Goal: Task Accomplishment & Management: Complete application form

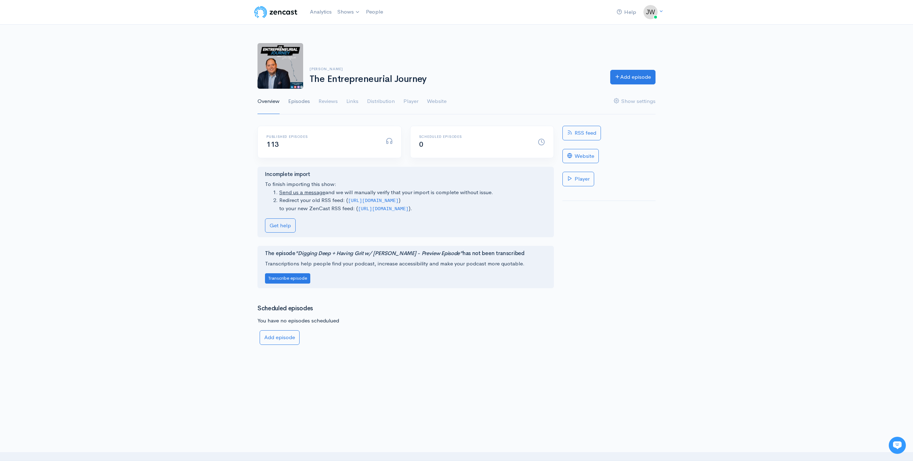
click at [291, 102] on link "Episodes" at bounding box center [299, 102] width 22 height 26
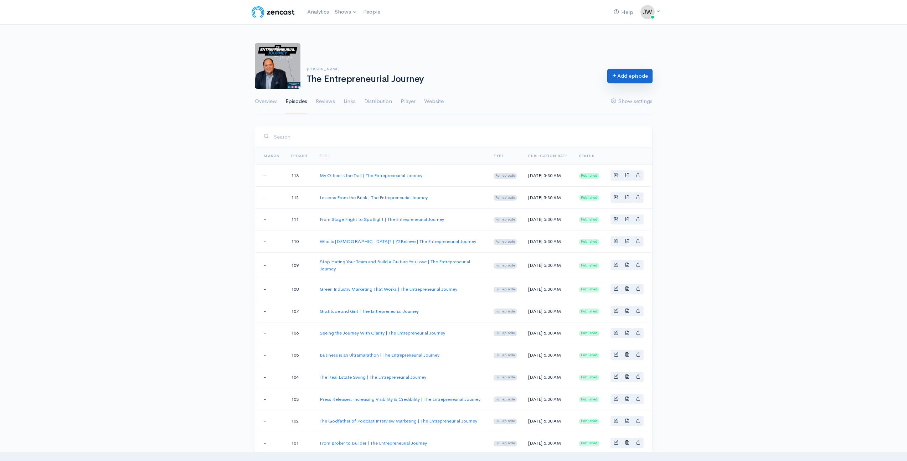
click at [631, 77] on link "Add episode" at bounding box center [629, 76] width 45 height 15
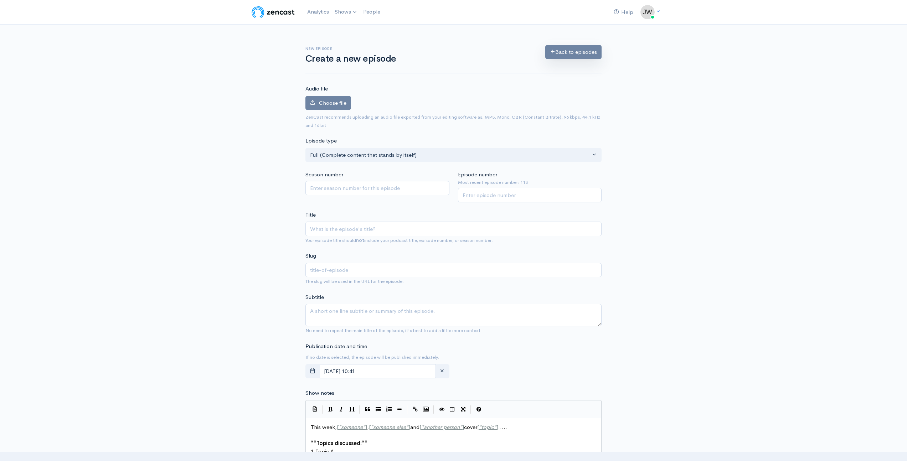
click at [572, 55] on link "Back to episodes" at bounding box center [573, 52] width 56 height 15
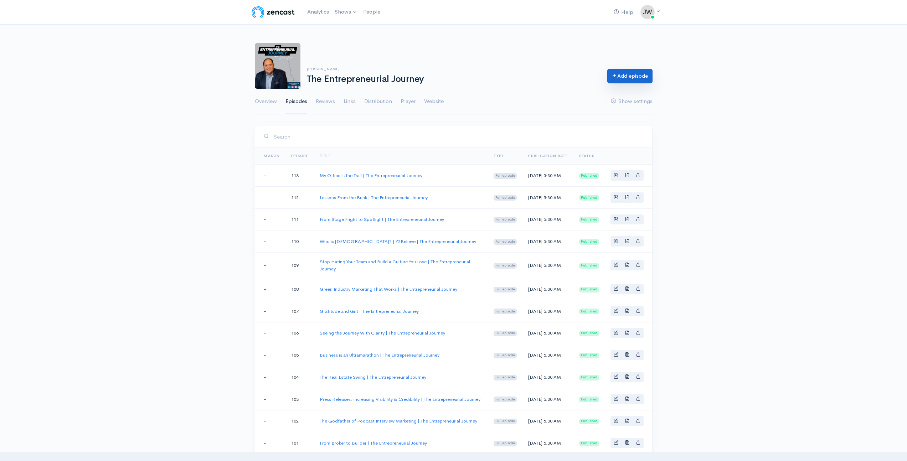
click at [626, 78] on link "Add episode" at bounding box center [629, 76] width 45 height 15
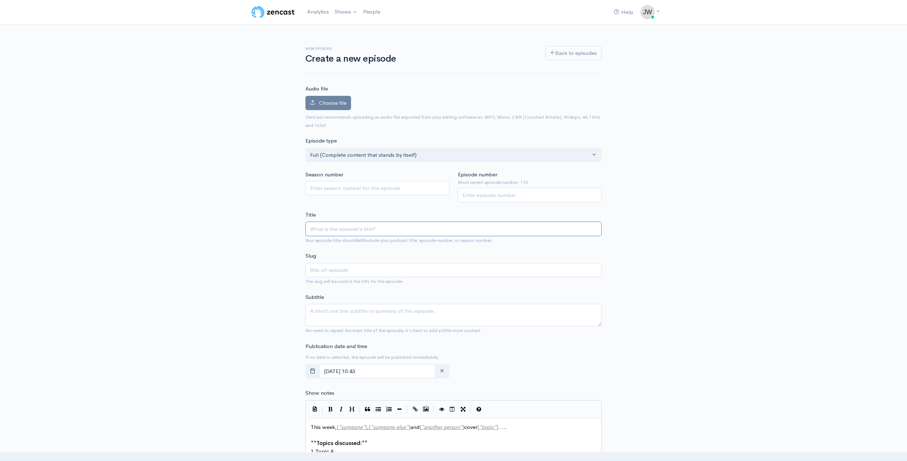
click at [357, 234] on input "Title" at bounding box center [454, 229] width 296 height 15
paste input "Profit is Not a Dirty Word | The Entrepreneurial Journey"
type input "Profit is Not a Dirty Word | The Entrepreneurial Journey"
type input "profit-is-not-a-dirty-word-the-entrepreneurial-journey"
type input "Profit is Not a Dirty Word | The Entrepreneurial Journey"
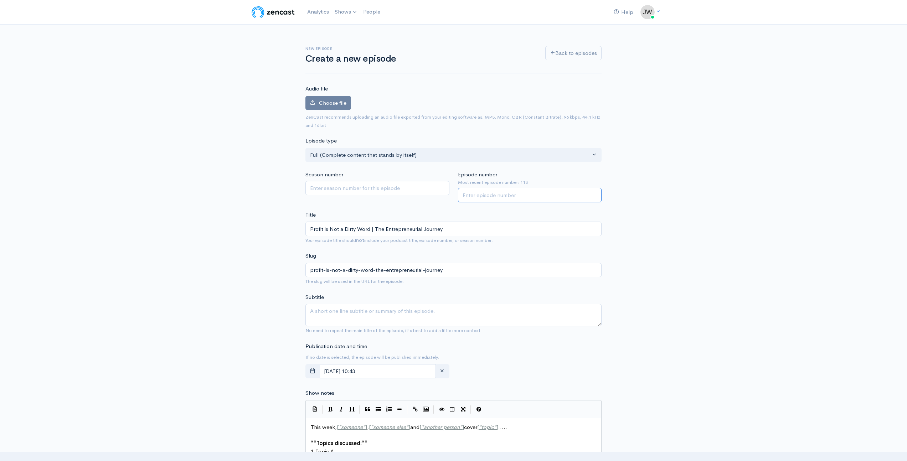
click at [533, 194] on input "Episode number" at bounding box center [530, 195] width 144 height 15
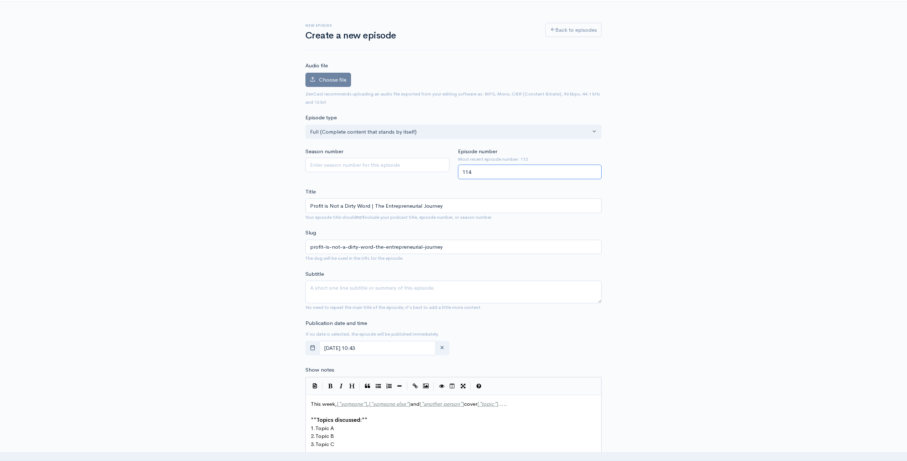
scroll to position [60, 0]
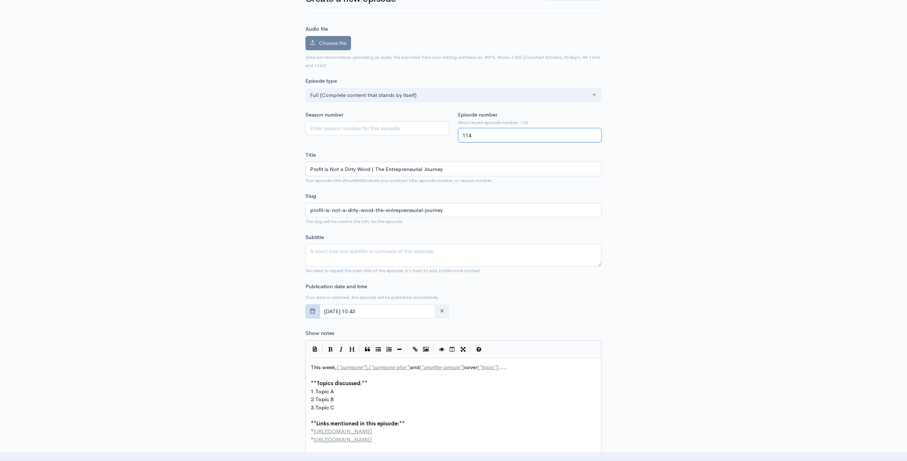
type input "114"
click at [319, 311] on button "button" at bounding box center [313, 311] width 15 height 15
click at [325, 328] on icon at bounding box center [325, 327] width 5 height 5
select select "7"
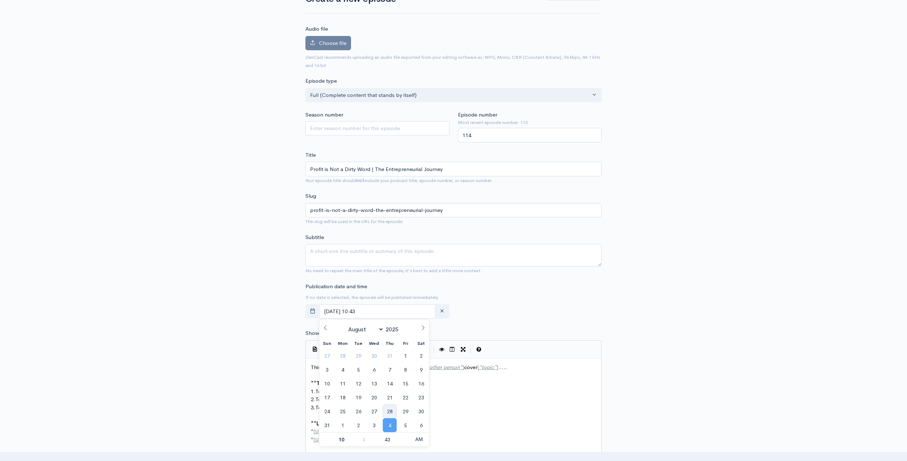
click at [393, 409] on span "28" at bounding box center [390, 412] width 14 height 14
type input "August, 28 2025 10:43"
type input "05"
type input "August, 28 2025 05:43"
type input "30"
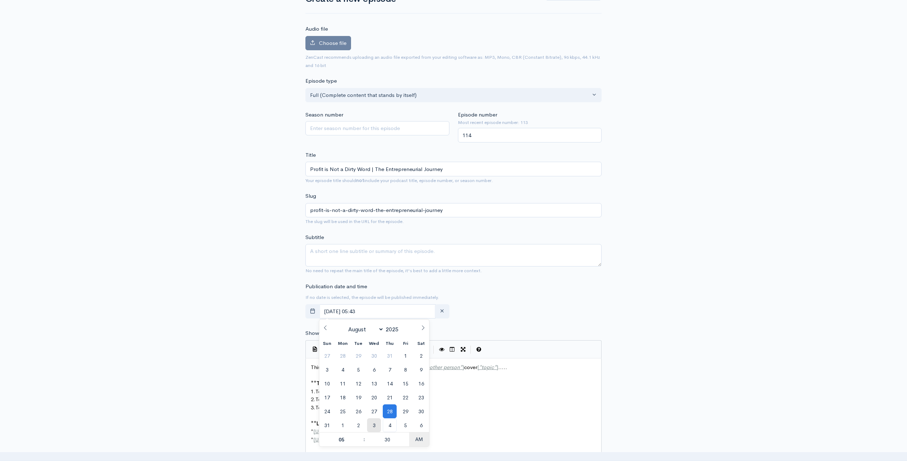
type input "August, 28 2025 05:30"
click at [214, 394] on div "New episode Create a new episode Back to episodes Audio file Choose file 0 ZenC…" at bounding box center [453, 340] width 907 height 750
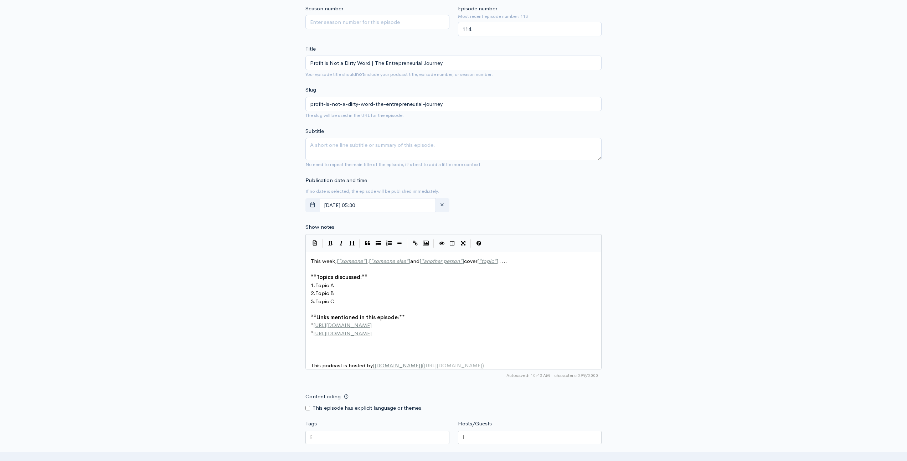
scroll to position [3, 0]
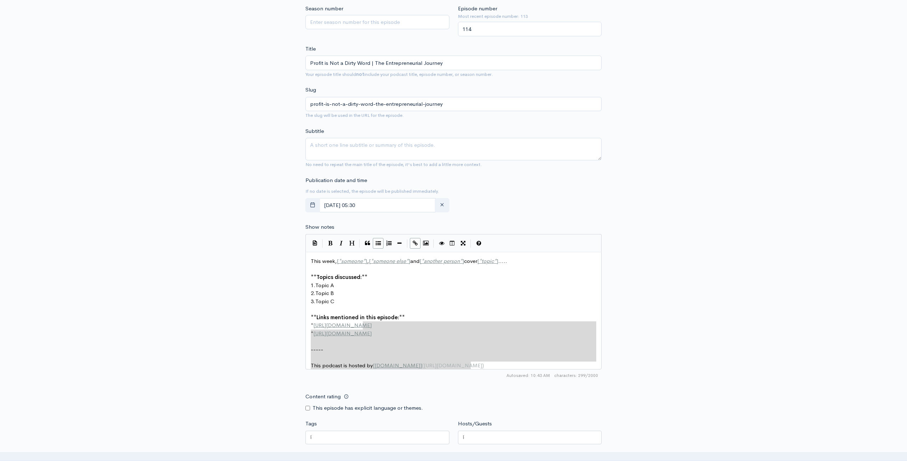
type textarea "This week, [*someone*], [*someone else*] and [*another person*] cover [*topic*]…"
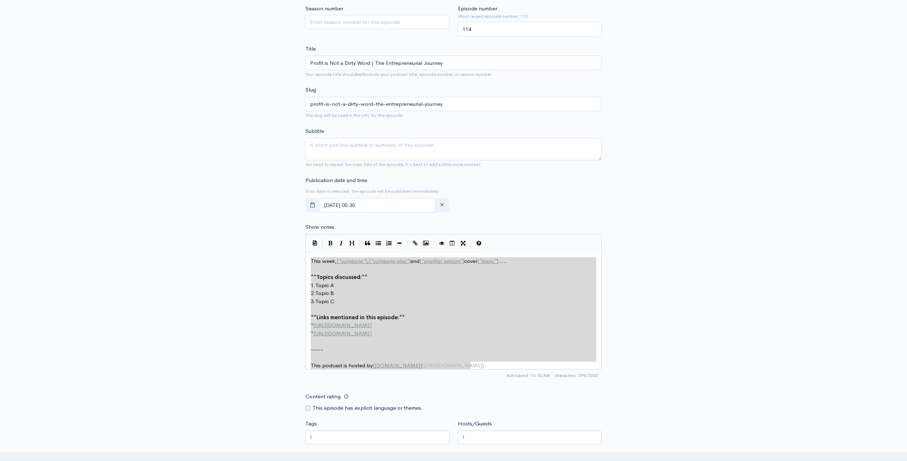
drag, startPoint x: 485, startPoint y: 369, endPoint x: 183, endPoint y: 228, distance: 333.5
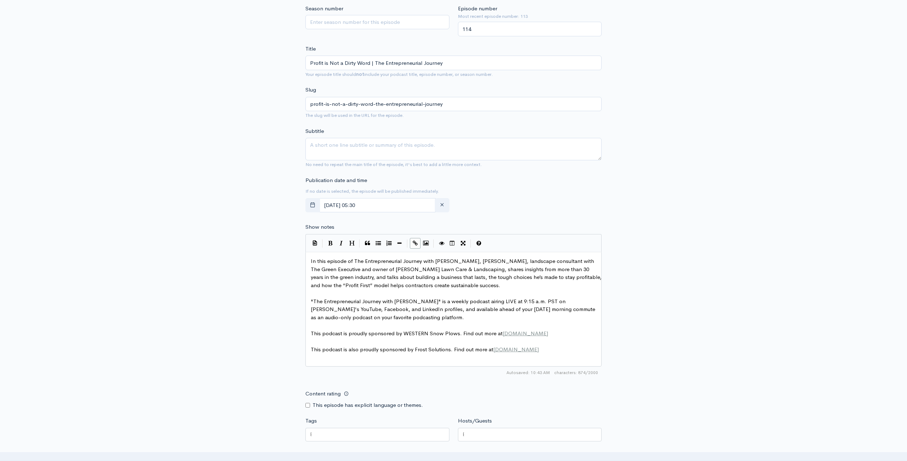
click at [185, 282] on div "New episode Create a new episode Back to episodes Audio file Choose file 0 ZenC…" at bounding box center [453, 231] width 907 height 747
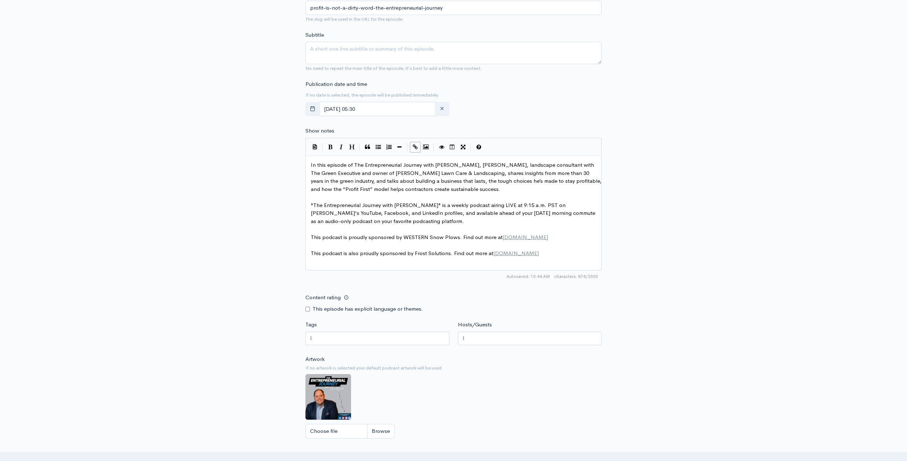
scroll to position [291, 0]
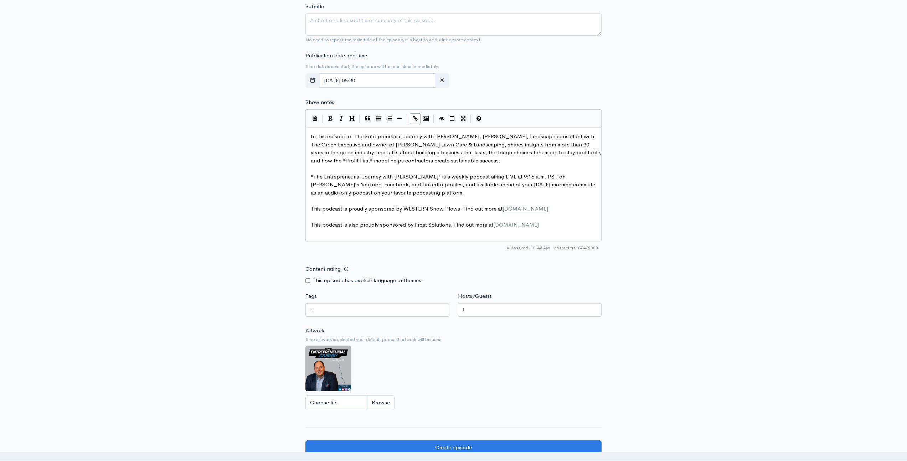
click at [472, 307] on div at bounding box center [530, 310] width 144 height 14
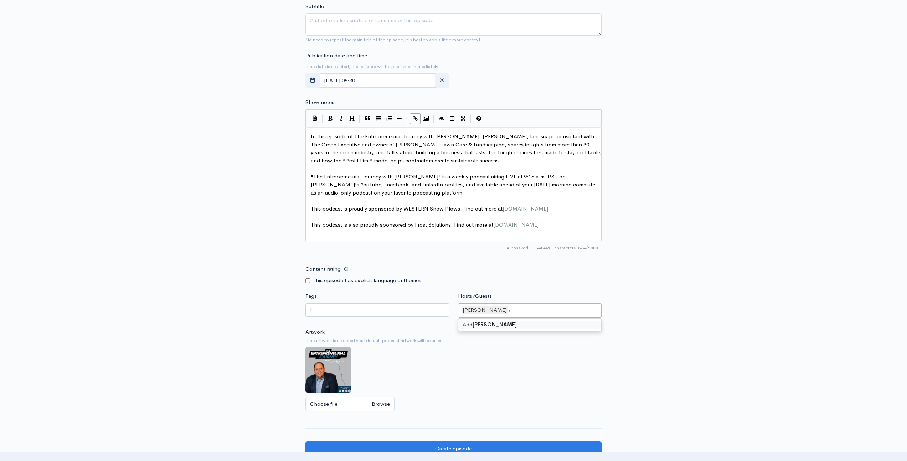
type input "Adam Linnemann"
click at [197, 326] on div "New episode Create a new episode Back to episodes Audio file Choose file 0 ZenC…" at bounding box center [453, 108] width 907 height 749
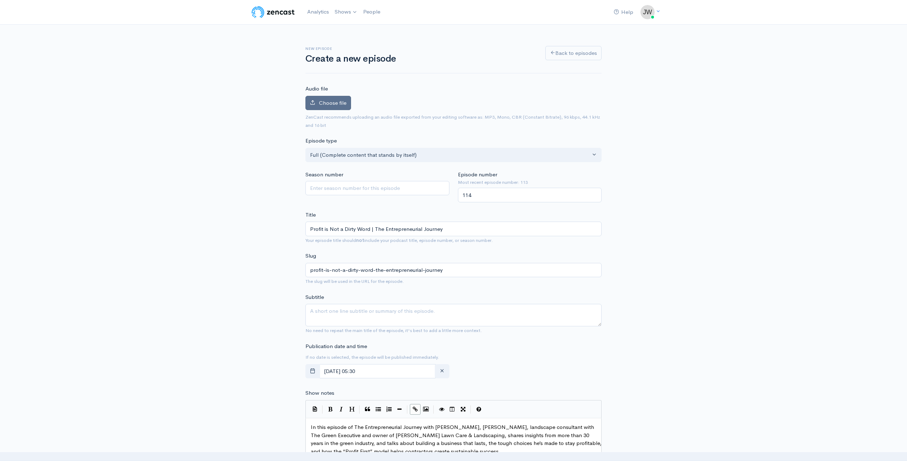
click at [334, 98] on label "Choose file" at bounding box center [329, 103] width 46 height 15
click at [0, 0] on input "Choose file" at bounding box center [0, 0] width 0 height 0
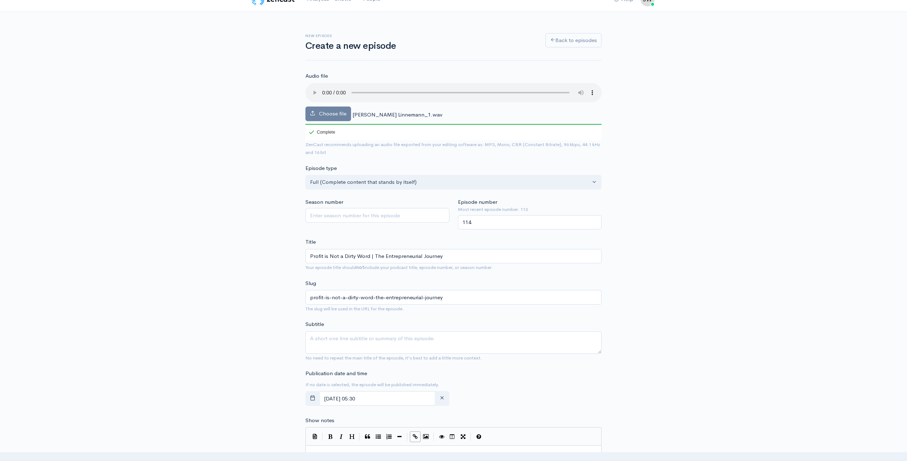
scroll to position [445, 0]
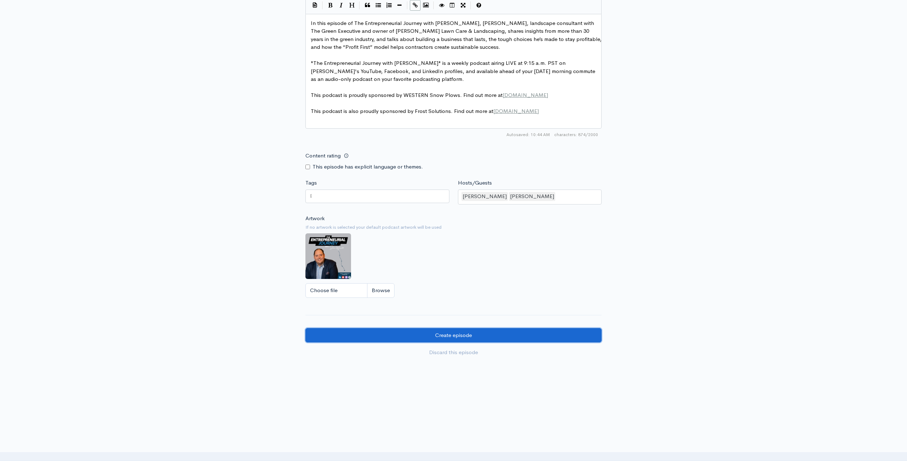
click at [507, 334] on input "Create episode" at bounding box center [454, 335] width 296 height 15
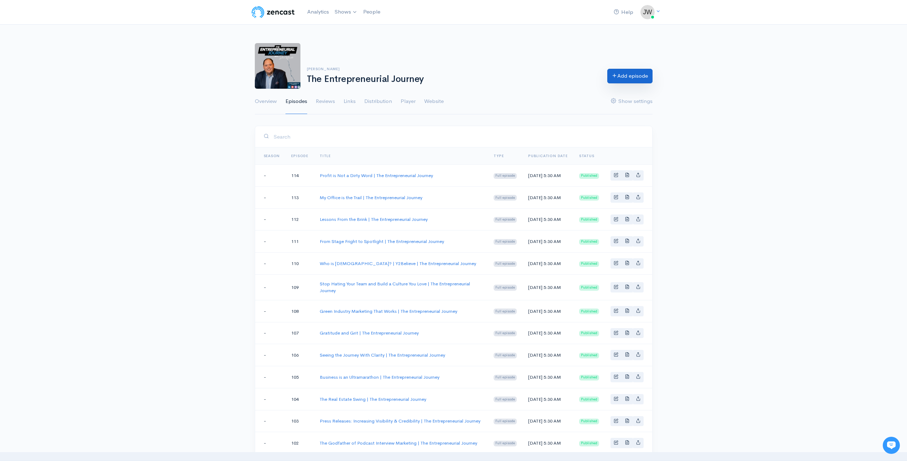
click at [622, 78] on link "Add episode" at bounding box center [629, 76] width 45 height 15
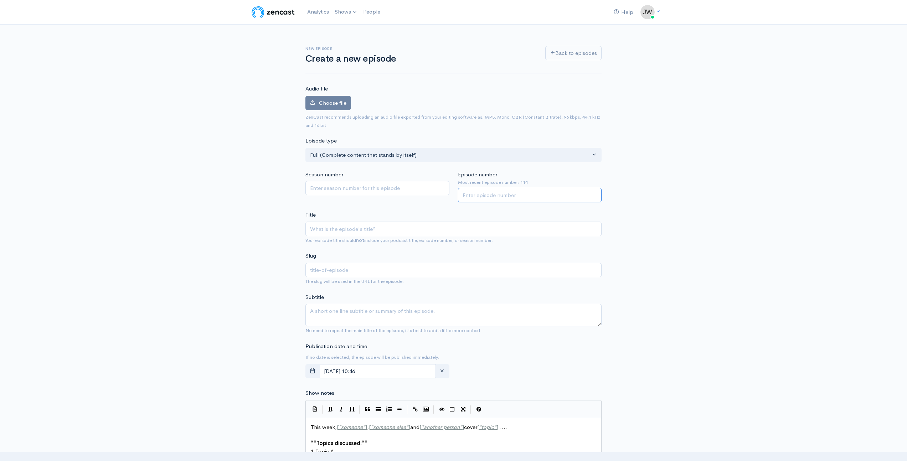
click at [484, 194] on input "Episode number" at bounding box center [530, 195] width 144 height 15
type input "115"
click at [352, 227] on input "Title" at bounding box center [454, 229] width 296 height 15
paste input "Seeds of Leadership | The Entrepreneurial Journey"
type input "Seeds of Leadership | The Entrepreneurial Journey"
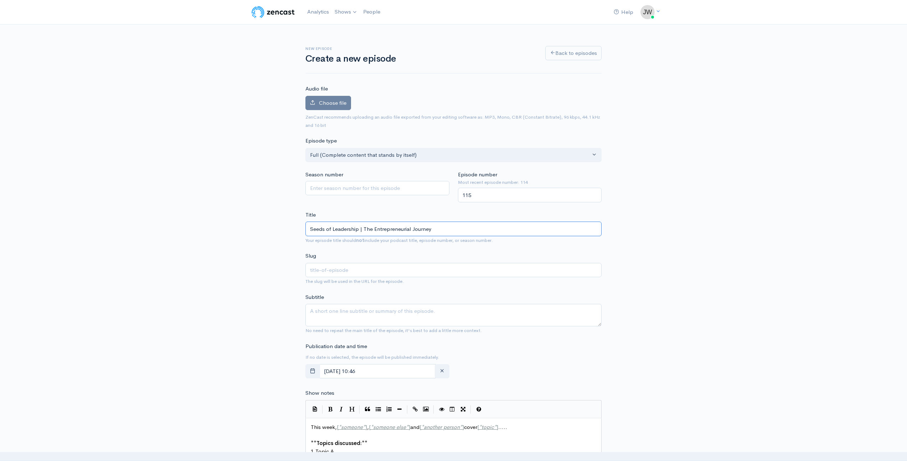
type input "seeds-of-leadership-the-entrepreneurial-journey"
type input "Seeds of Leadership | The Entrepreneurial Journey"
click at [308, 369] on button "button" at bounding box center [313, 371] width 15 height 15
drag, startPoint x: 347, startPoint y: 355, endPoint x: 322, endPoint y: 355, distance: 24.6
click at [322, 355] on input "10" at bounding box center [341, 357] width 44 height 14
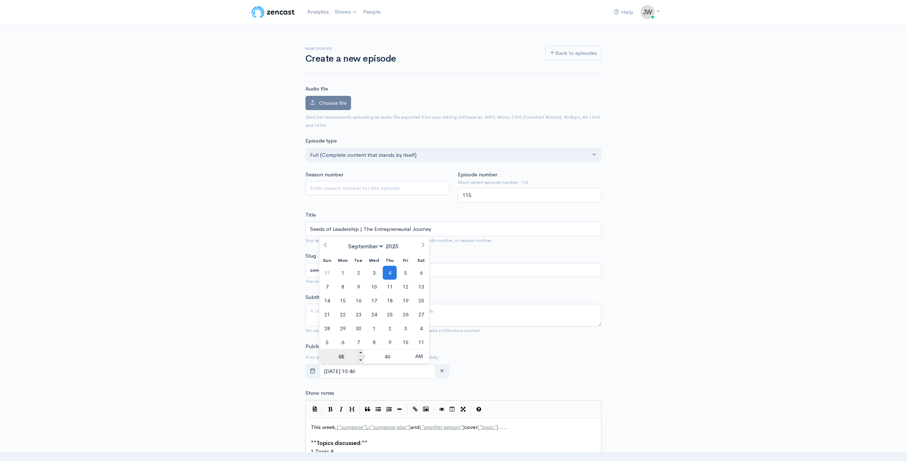
type input "05"
type input "September, 04 2025 05:46"
type input "30"
type input "September, 04 2025 05:30"
click at [217, 346] on div "New episode Create a new episode Back to episodes Audio file Choose file 0 ZenC…" at bounding box center [453, 400] width 907 height 750
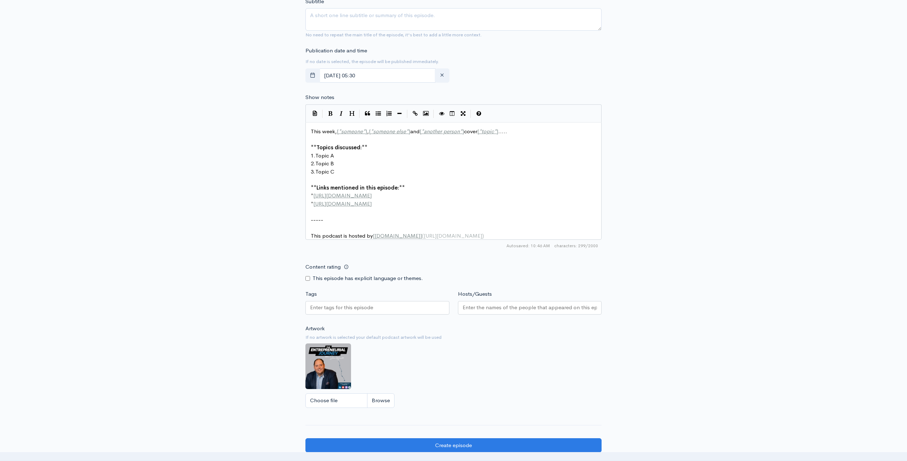
scroll to position [3, 0]
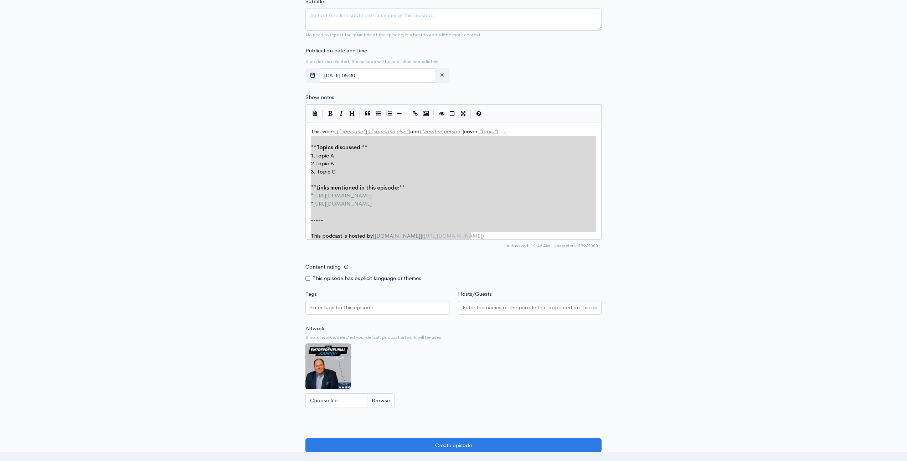
type textarea "This week, [*someone*], [*someone else*] and [*another person*] cover [*topic*]…"
drag, startPoint x: 483, startPoint y: 236, endPoint x: 252, endPoint y: 123, distance: 257.2
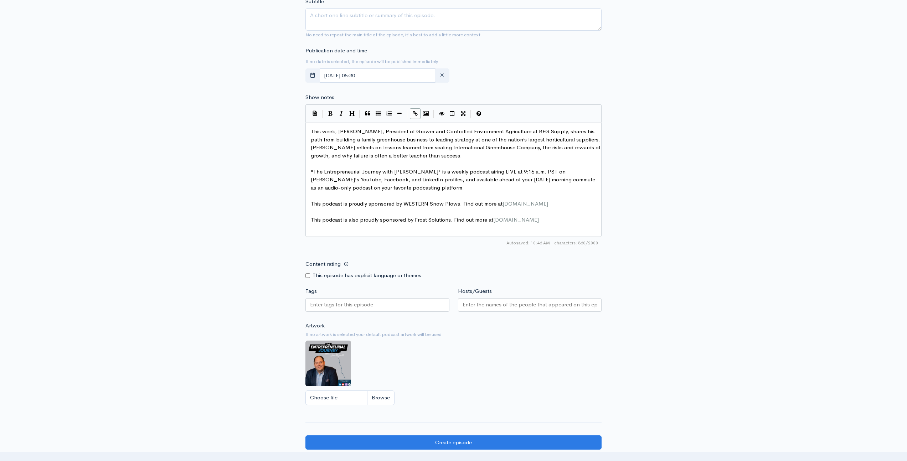
click at [218, 177] on div "New episode Create a new episode Back to episodes Audio file Choose file 0 ZenC…" at bounding box center [453, 102] width 907 height 747
click at [503, 307] on input "Hosts/Guests" at bounding box center [530, 305] width 135 height 8
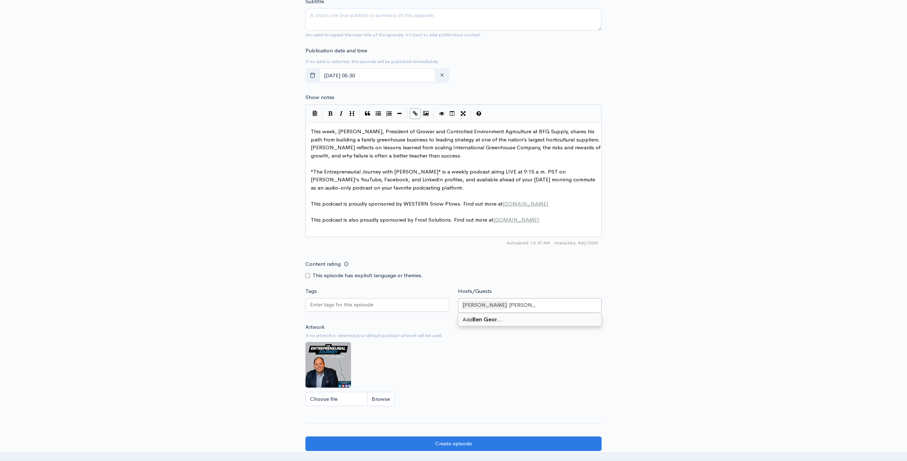
type input "Ben George"
click at [198, 288] on div "New episode Create a new episode Back to episodes Audio file Choose file 0 ZenC…" at bounding box center [453, 103] width 907 height 749
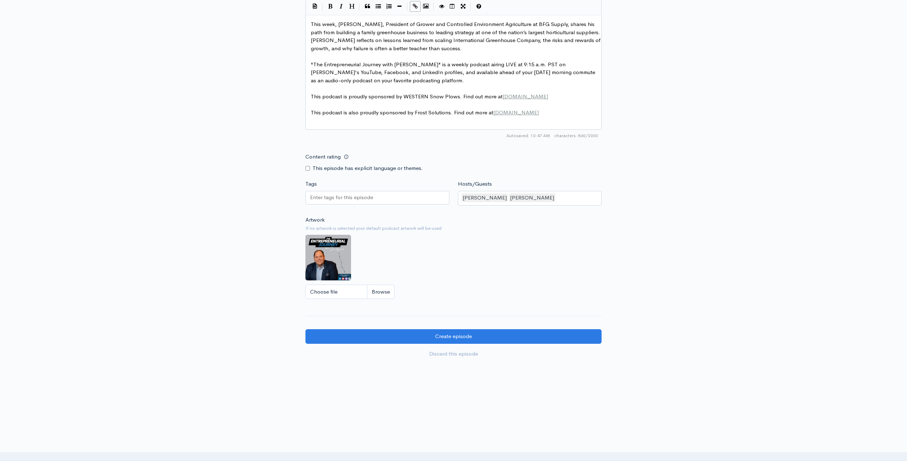
scroll to position [404, 0]
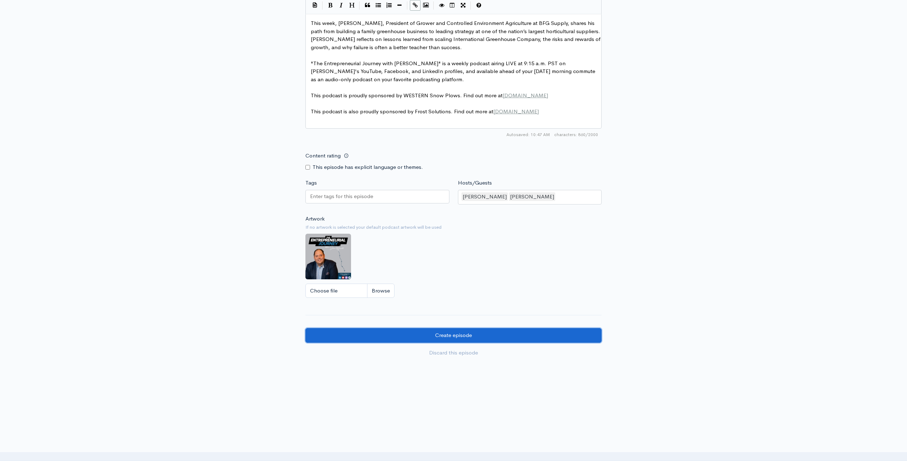
click at [460, 339] on input "Create episode" at bounding box center [454, 335] width 296 height 15
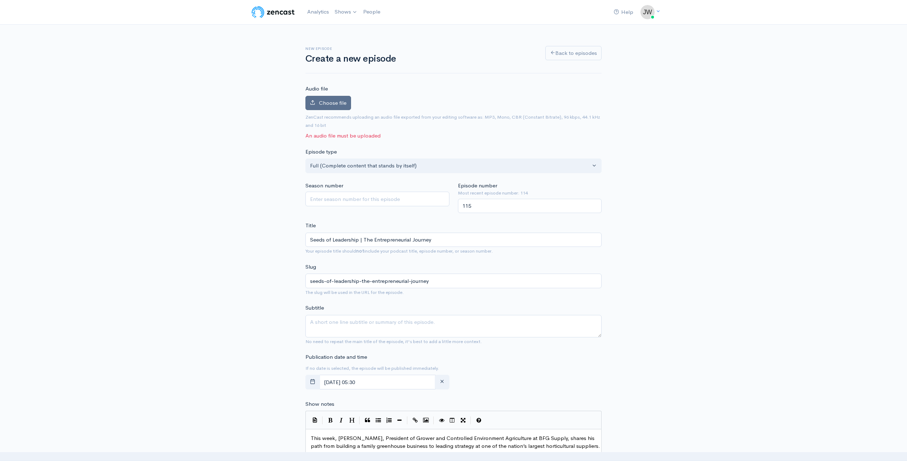
click at [321, 103] on span "Choose file" at bounding box center [332, 102] width 27 height 7
click at [0, 0] on input "Choose file" at bounding box center [0, 0] width 0 height 0
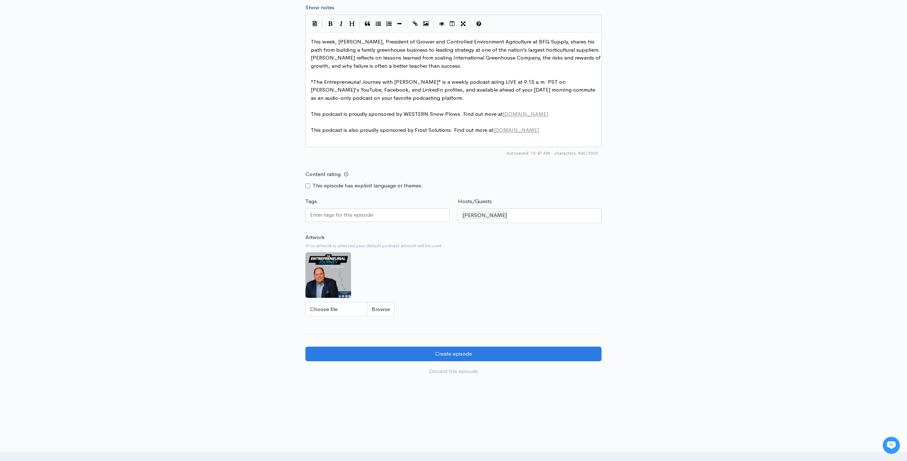
scroll to position [455, 0]
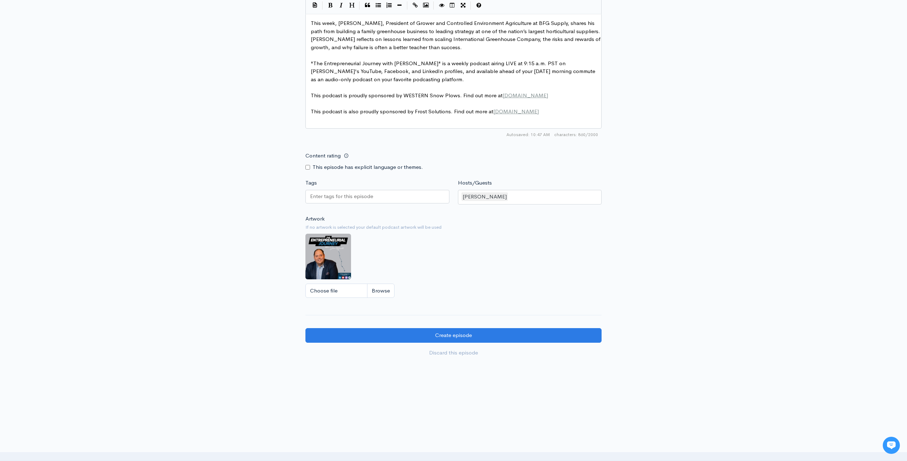
click at [516, 199] on div "[PERSON_NAME]" at bounding box center [530, 197] width 144 height 15
type input "[PERSON_NAME]"
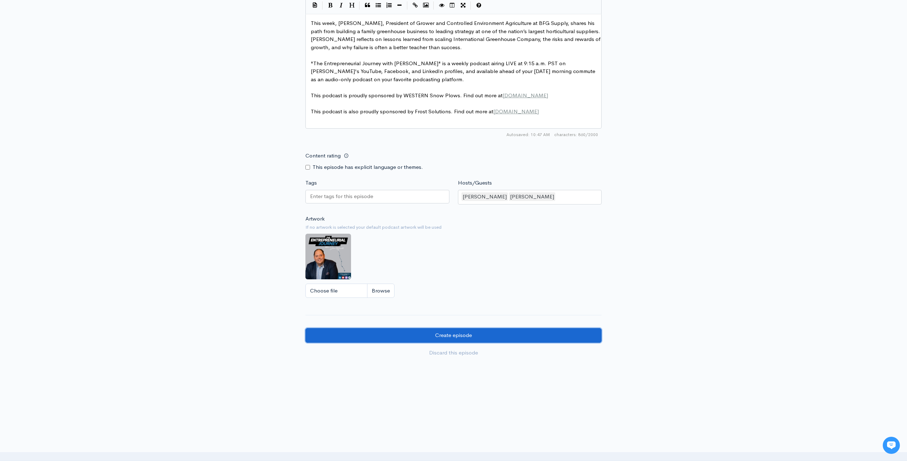
click at [480, 334] on input "Create episode" at bounding box center [454, 335] width 296 height 15
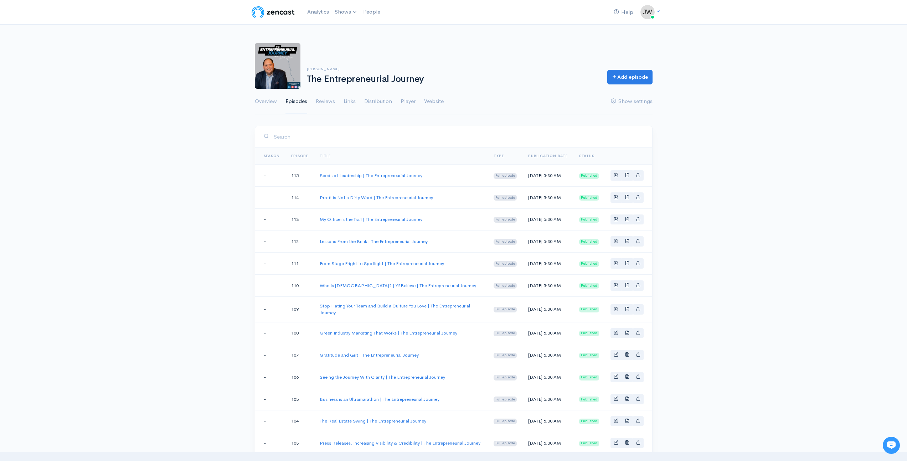
click at [225, 217] on div "Help Notifications View all Your profile Team settings Default team Current Log…" at bounding box center [453, 389] width 907 height 779
click at [376, 174] on link "Seeds of Leadership | The Entrepreneurial Journey" at bounding box center [371, 176] width 103 height 6
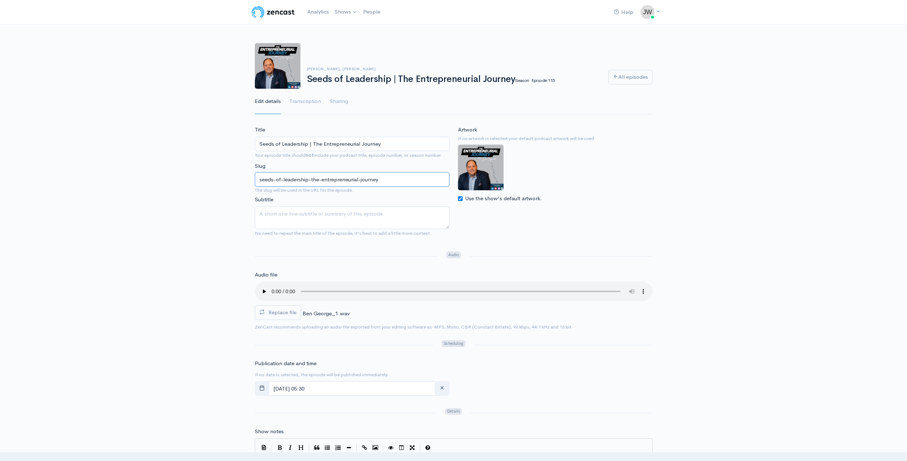
click at [396, 175] on input "seeds-of-leadership-the-entrepreneurial-journey" at bounding box center [352, 179] width 195 height 15
click at [282, 313] on span "Replace file" at bounding box center [282, 312] width 28 height 7
click at [0, 0] on input "Replace file" at bounding box center [0, 0] width 0 height 0
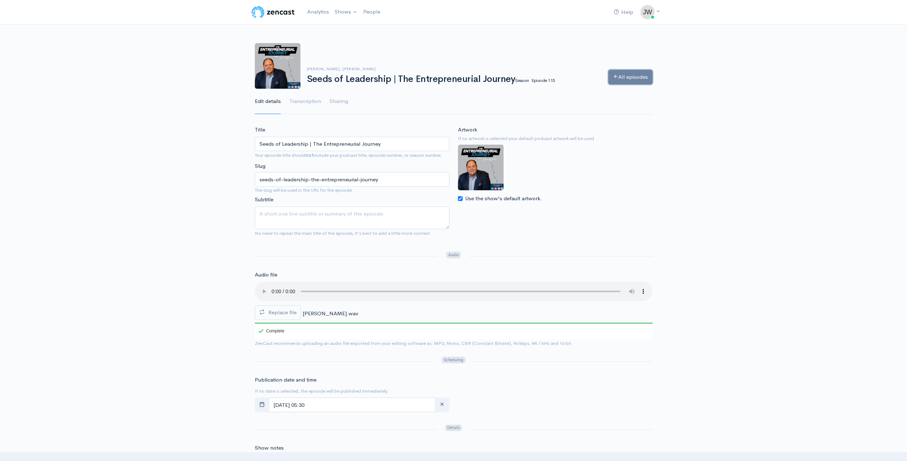
click at [637, 78] on link "All episodes" at bounding box center [631, 77] width 44 height 15
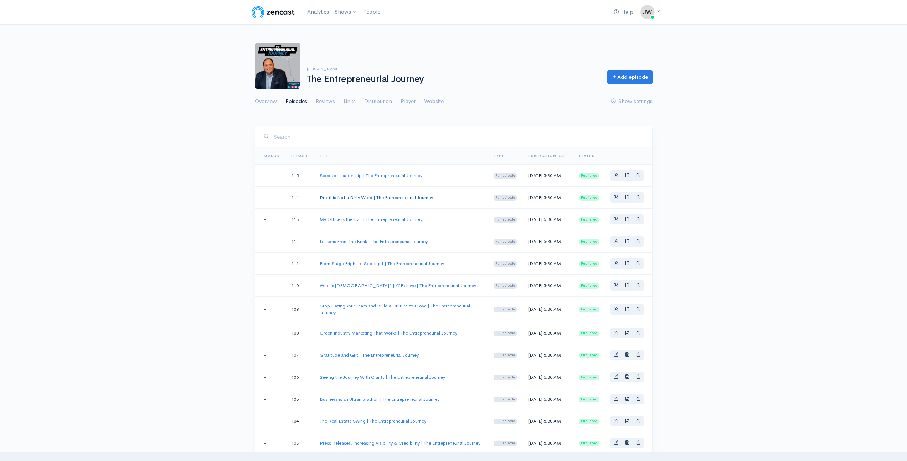
click at [380, 198] on link "Profit is Not a Dirty Word | The Entrepreneurial Journey" at bounding box center [376, 198] width 113 height 6
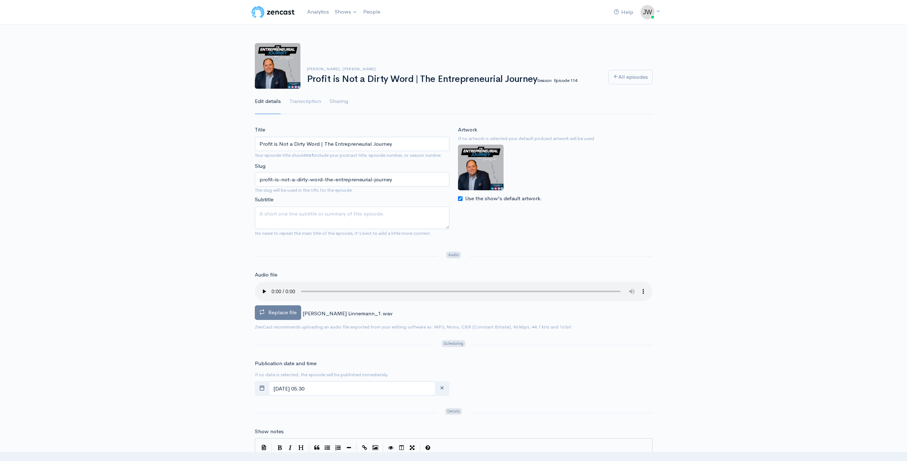
click at [276, 311] on span "Replace file" at bounding box center [282, 312] width 28 height 7
click at [0, 0] on input "Replace file" at bounding box center [0, 0] width 0 height 0
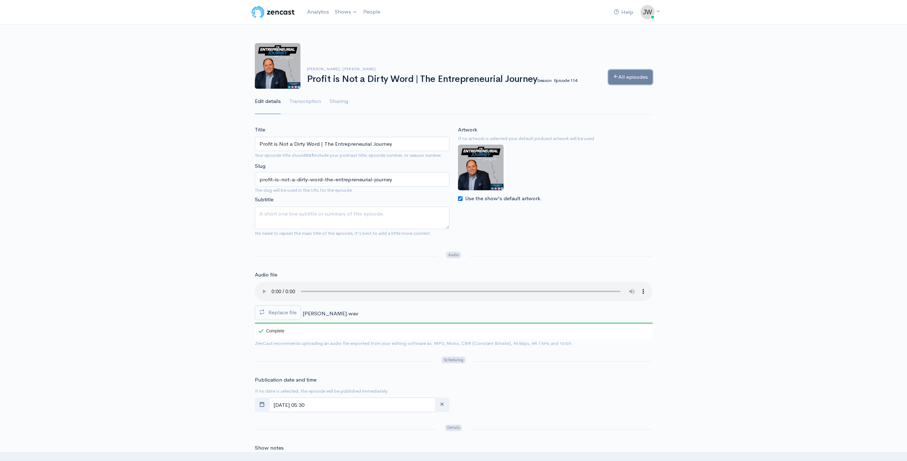
click at [625, 81] on link "All episodes" at bounding box center [631, 77] width 44 height 15
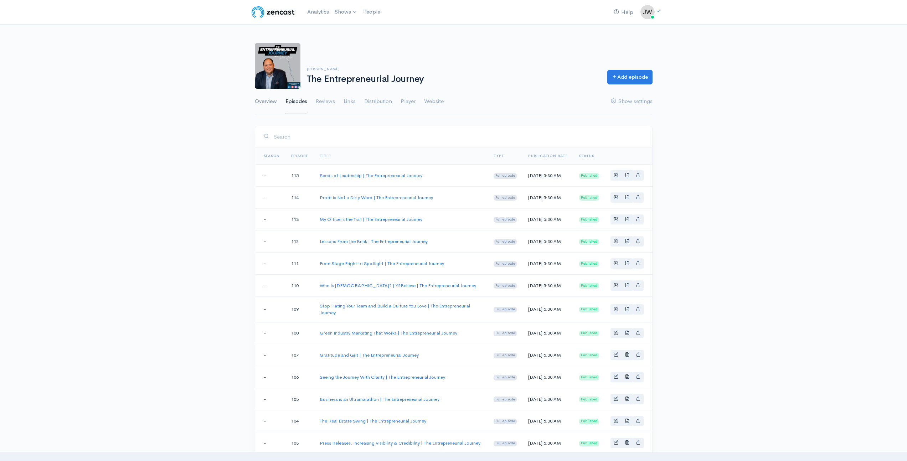
click at [267, 101] on link "Overview" at bounding box center [266, 102] width 22 height 26
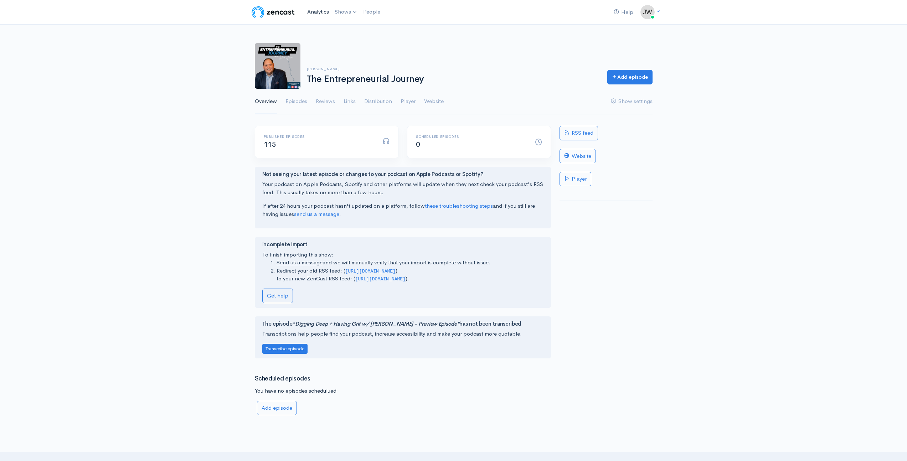
click at [320, 11] on link "Analytics" at bounding box center [317, 11] width 27 height 15
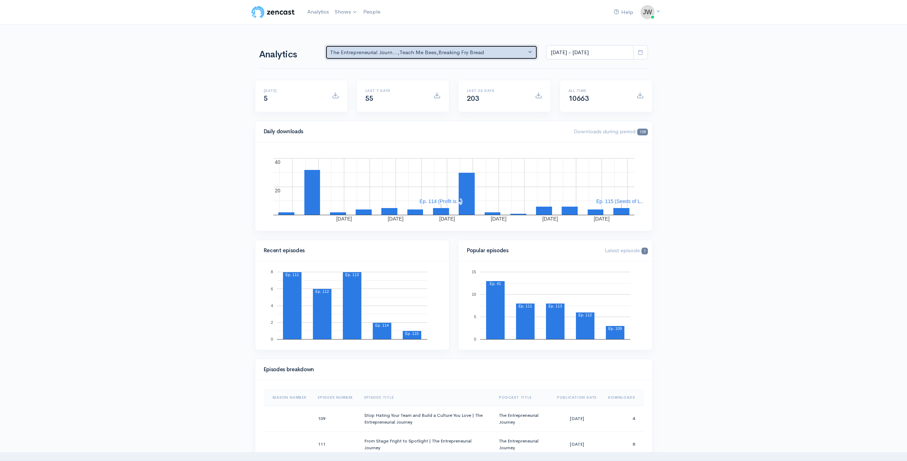
click at [525, 54] on div "The Entrepreneurial Journ... , Teach Me Bees , Breaking Fry Bread" at bounding box center [428, 52] width 197 height 8
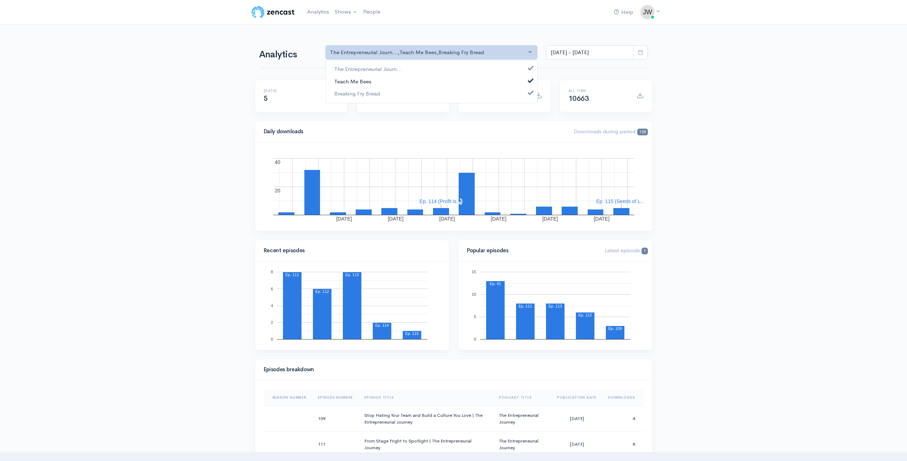
click at [531, 81] on span at bounding box center [530, 79] width 3 height 5
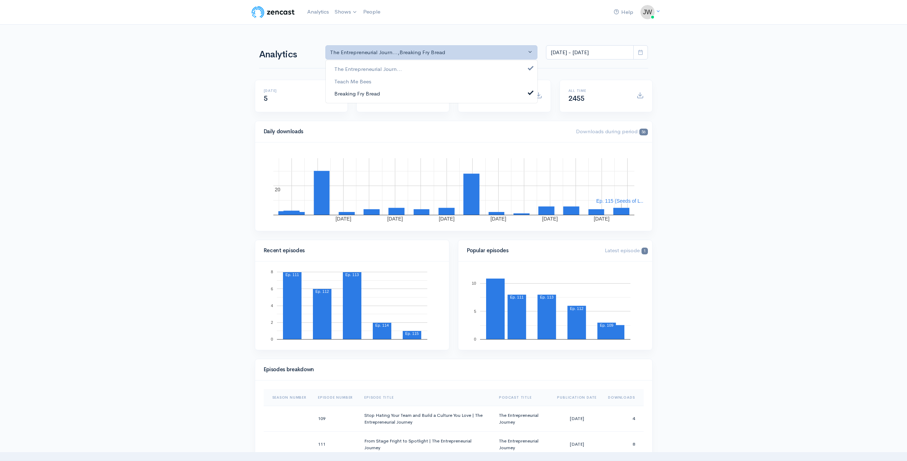
click at [532, 90] on span at bounding box center [530, 91] width 3 height 5
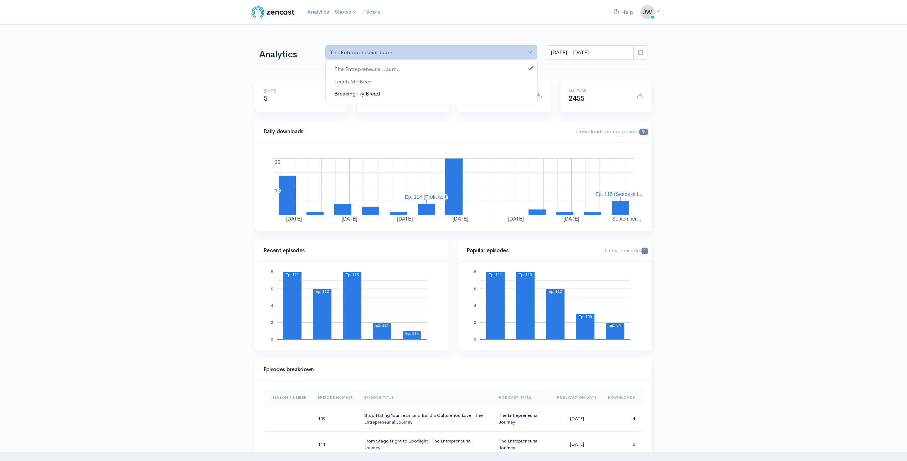
click at [525, 93] on link "Breaking Fry Bread" at bounding box center [432, 94] width 212 height 12
click at [531, 81] on link "Teach Me Bees" at bounding box center [432, 81] width 212 height 12
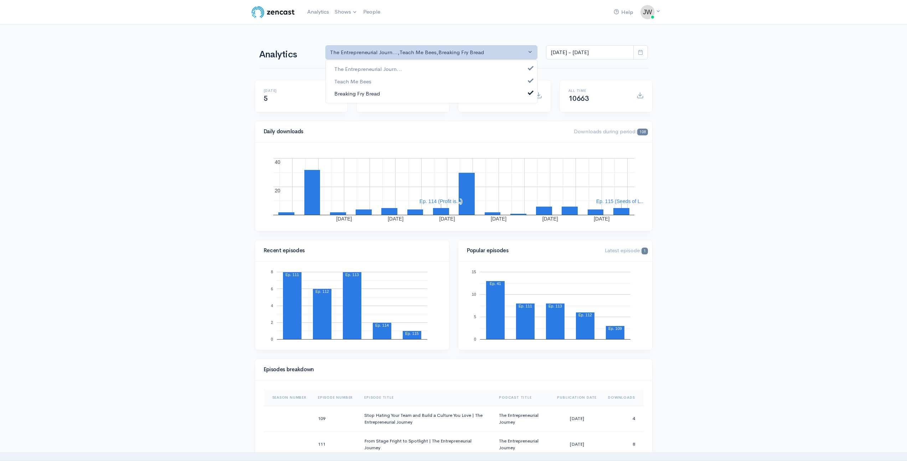
click at [530, 94] on span at bounding box center [530, 91] width 3 height 5
click at [530, 94] on link "Breaking Fry Bread" at bounding box center [432, 94] width 212 height 12
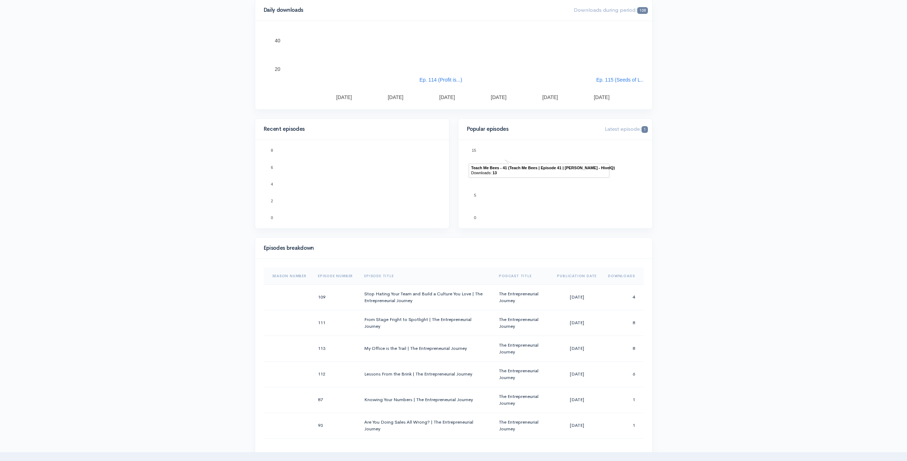
scroll to position [129, 0]
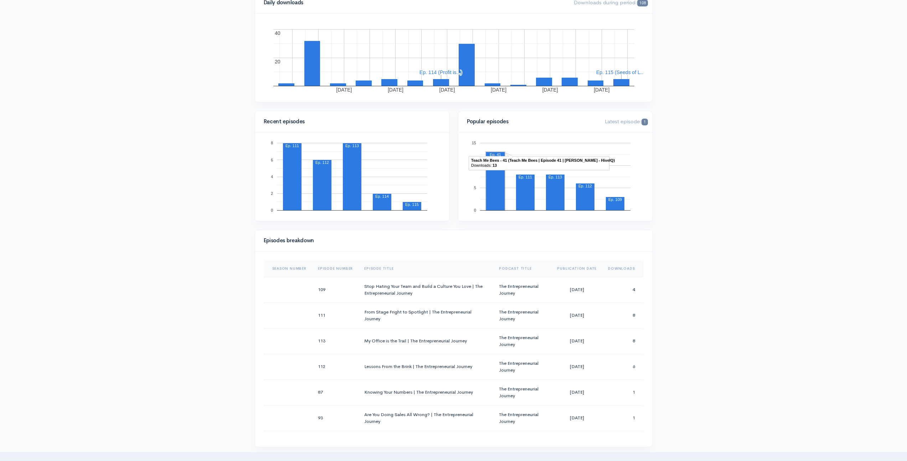
click at [615, 266] on th "Downloads" at bounding box center [622, 268] width 41 height 17
click at [614, 270] on th "Downloads" at bounding box center [621, 268] width 46 height 17
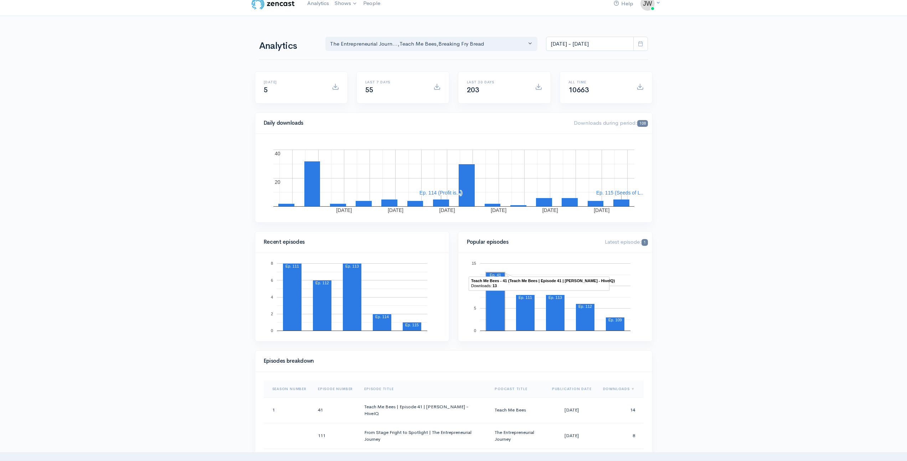
scroll to position [0, 0]
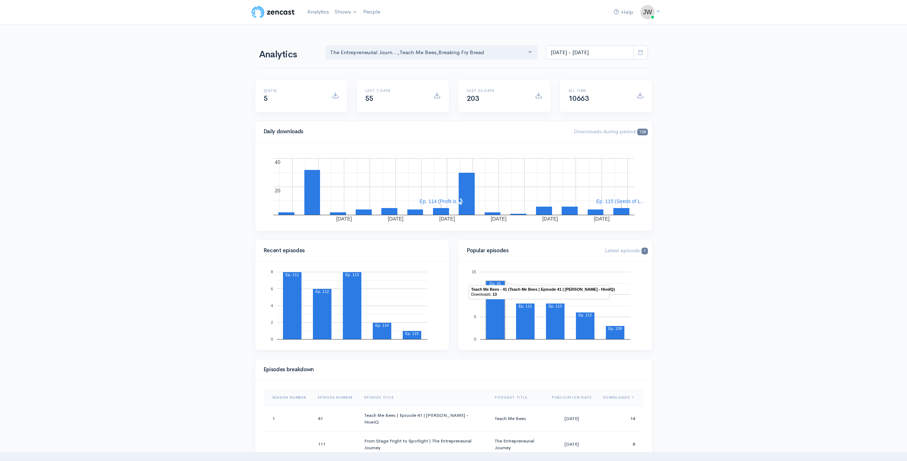
click at [640, 51] on icon at bounding box center [640, 52] width 5 height 5
click at [558, 142] on li "All time" at bounding box center [572, 145] width 50 height 11
type input "Jun 20, 2023 - Sep 4, 2025"
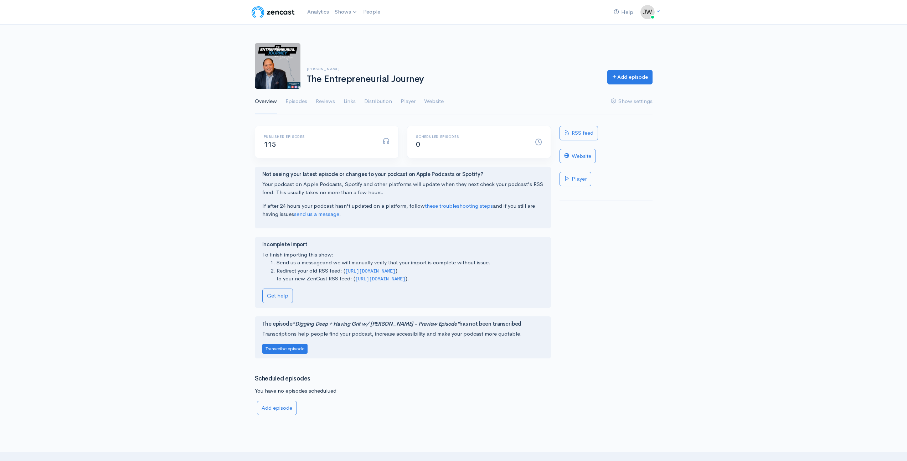
click at [281, 10] on img at bounding box center [273, 12] width 45 height 14
